Goal: Task Accomplishment & Management: Use online tool/utility

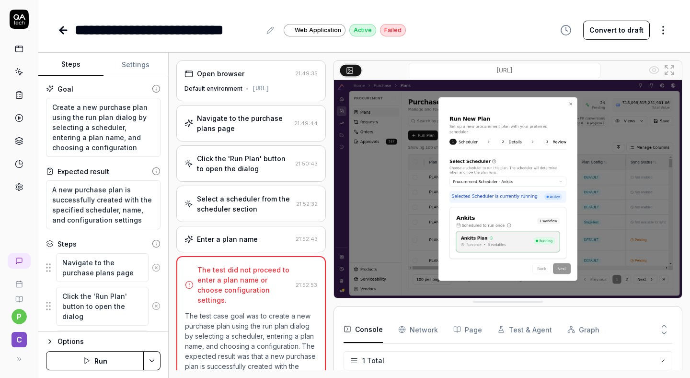
click at [267, 262] on div "Open browser 21:49:35 Default environment [URL] Navigate to the purchase plans …" at bounding box center [251, 215] width 150 height 310
click at [276, 241] on div "Enter a plan name 21:52:43" at bounding box center [251, 239] width 150 height 26
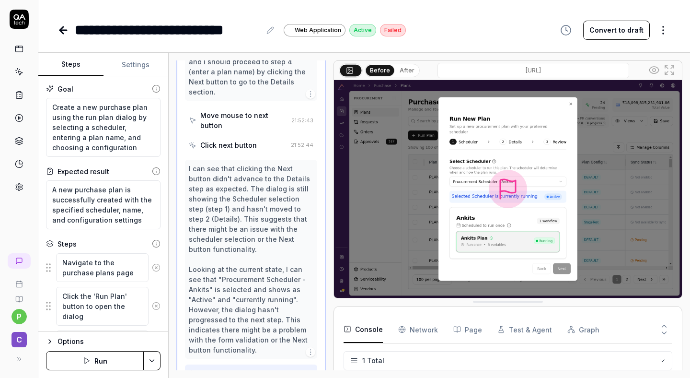
scroll to position [418, 0]
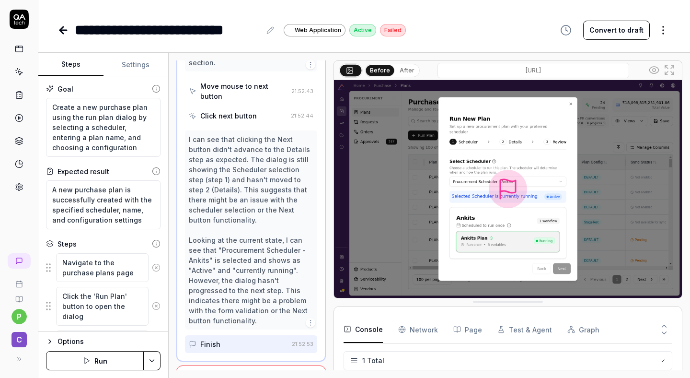
click at [125, 362] on button "Run" at bounding box center [95, 360] width 98 height 19
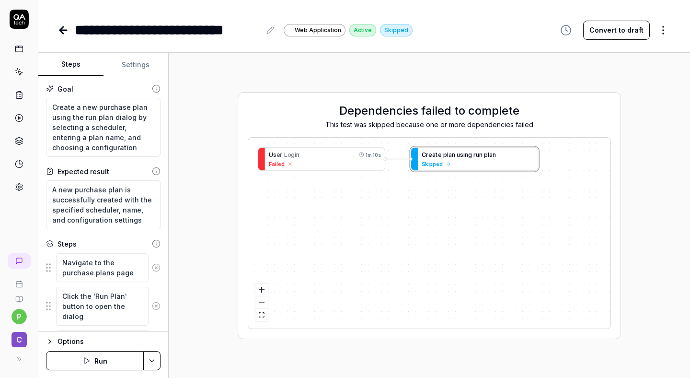
type textarea "*"
click at [64, 29] on icon at bounding box center [64, 30] width 12 height 12
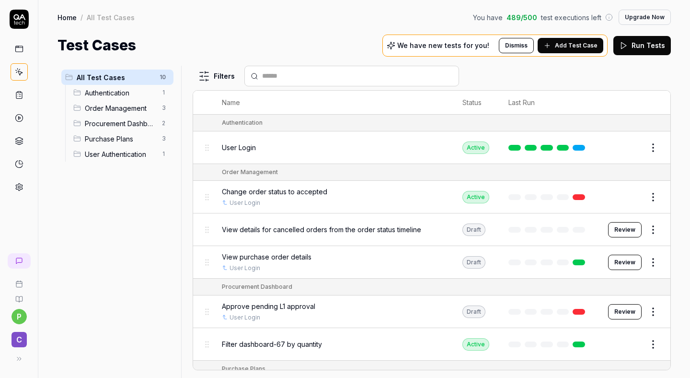
click at [204, 377] on div "Filters Name Status Last Run Authentication User Login Active Edit Order Manage…" at bounding box center [432, 222] width 479 height 312
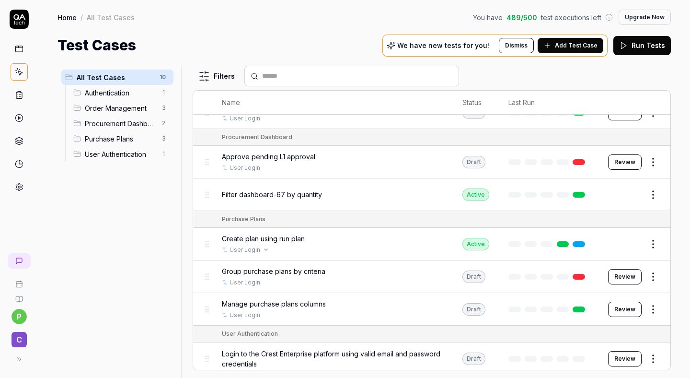
click at [266, 241] on div "Create plan using run plan User Login" at bounding box center [333, 243] width 222 height 21
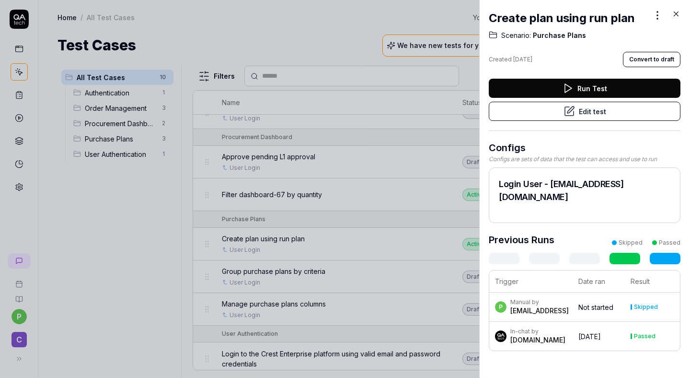
click at [342, 84] on button "Run Test" at bounding box center [585, 88] width 192 height 19
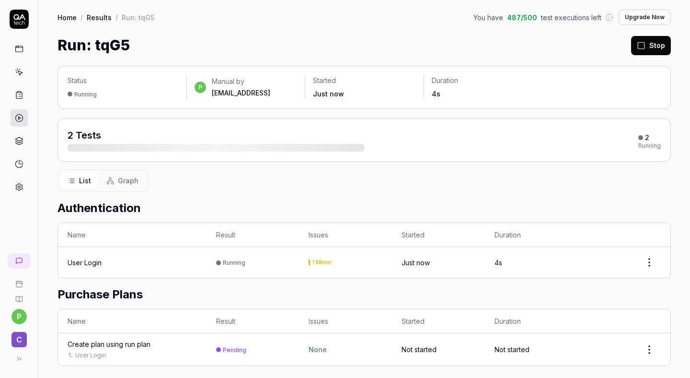
click at [342, 40] on button "Stop" at bounding box center [651, 45] width 40 height 19
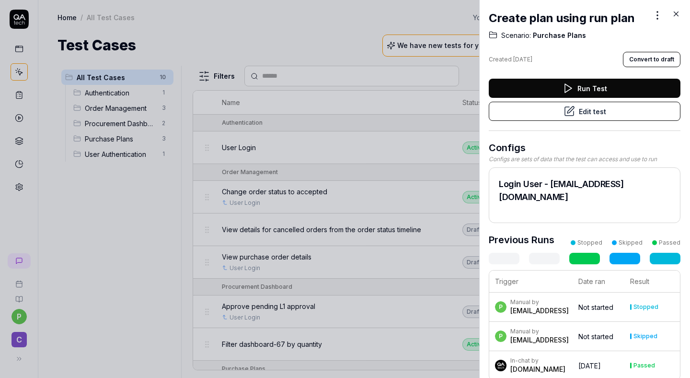
click at [342, 231] on div at bounding box center [345, 189] width 690 height 378
